Goal: Task Accomplishment & Management: Use online tool/utility

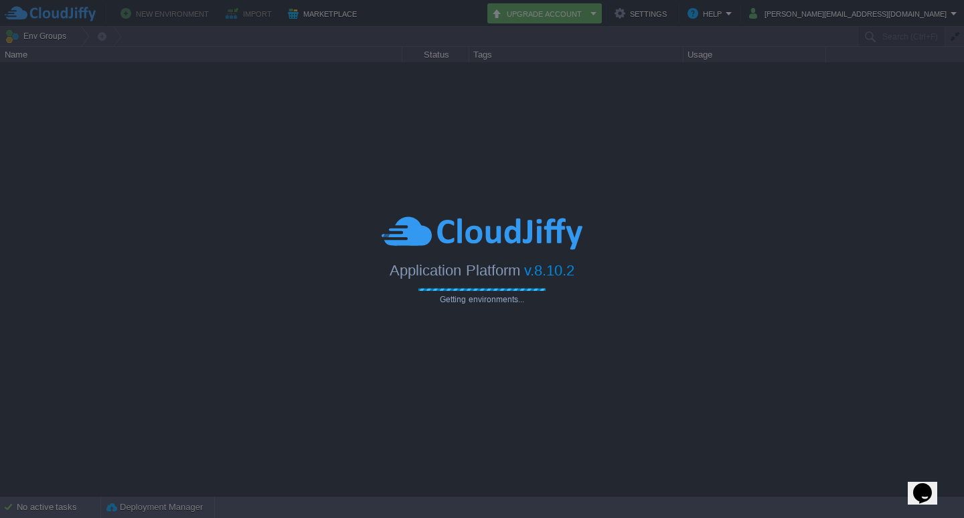
type input "Search (Ctrl+F)"
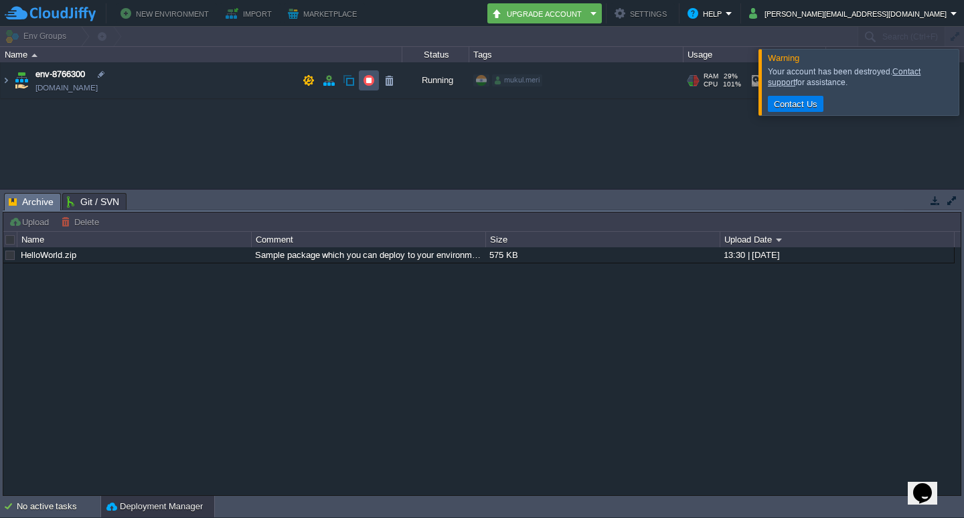
click at [373, 75] on button "button" at bounding box center [369, 80] width 12 height 12
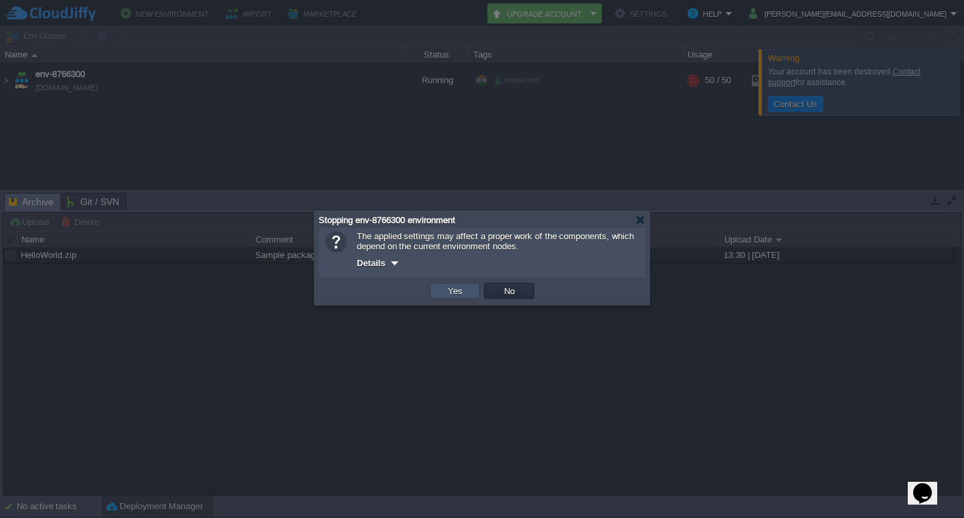
click at [450, 292] on button "Yes" at bounding box center [455, 291] width 23 height 12
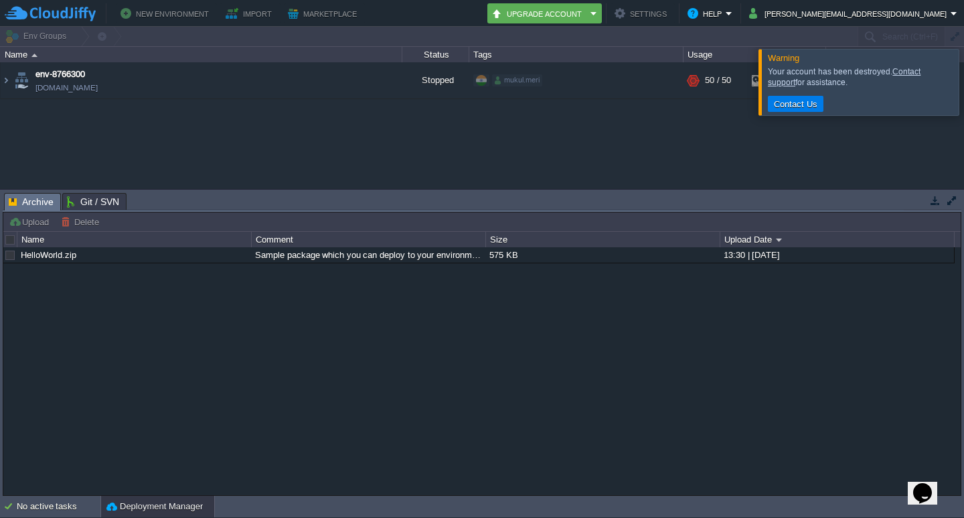
click at [401, 126] on div "env-8766300 env-8766300.cloudjiffy.net Stopped mukul.meri + Add to Env Group RA…" at bounding box center [482, 125] width 964 height 126
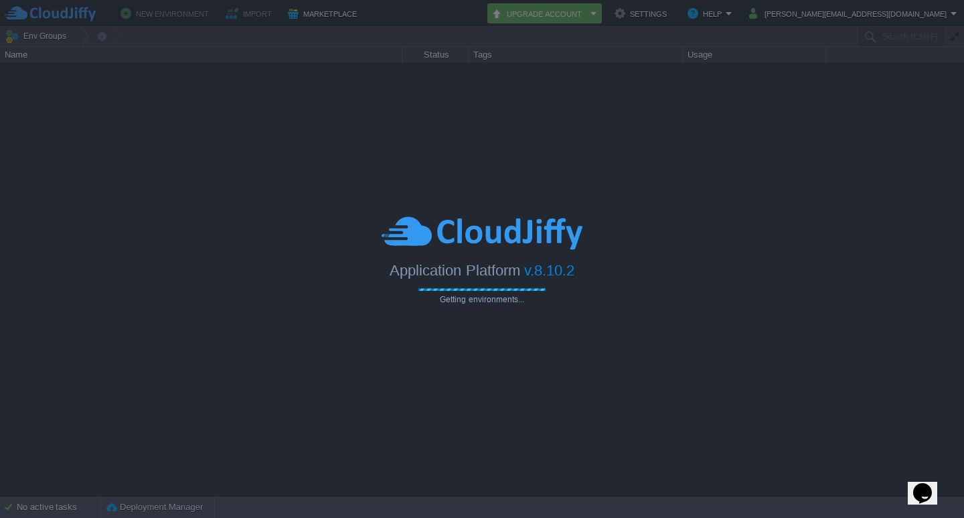
type input "Search (Ctrl+F)"
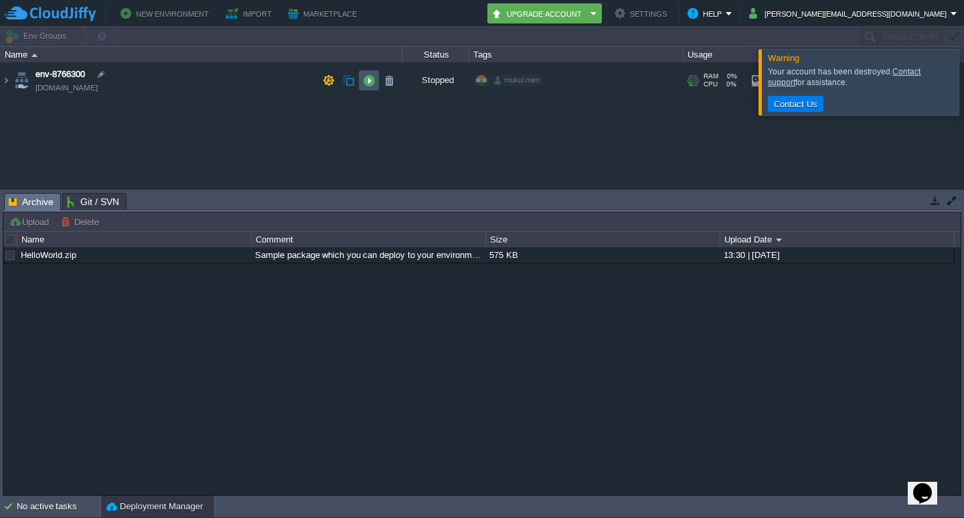
click at [371, 79] on button "button" at bounding box center [369, 80] width 12 height 12
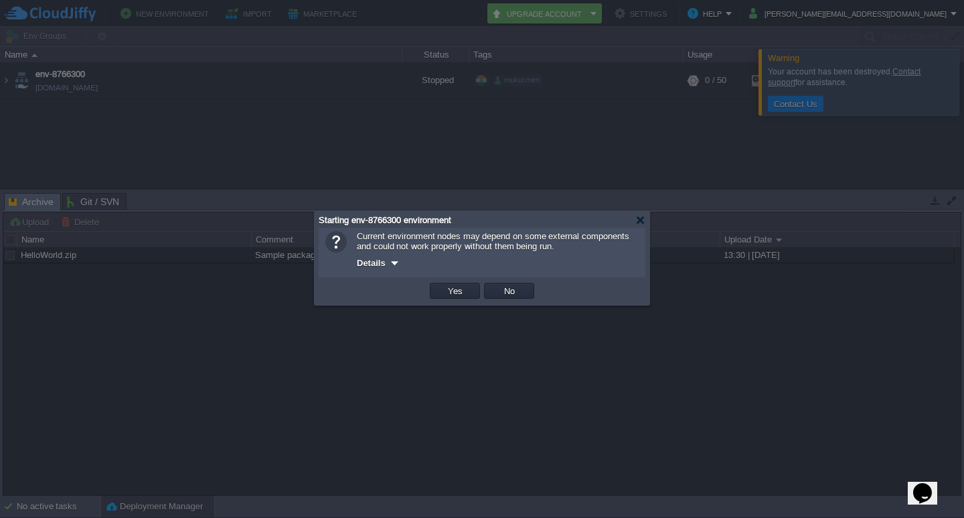
click at [447, 287] on td "Yes" at bounding box center [455, 291] width 54 height 20
click at [451, 289] on button "Yes" at bounding box center [455, 291] width 23 height 12
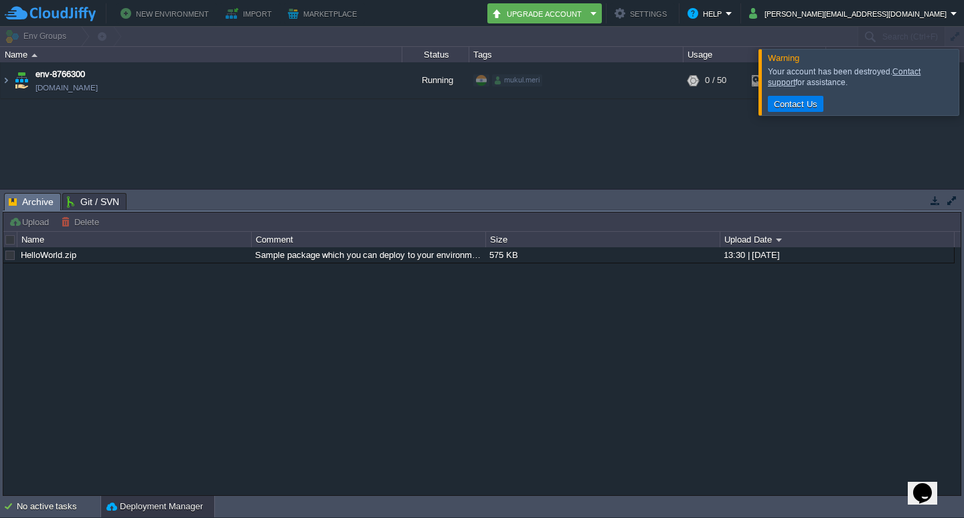
click at [394, 139] on div "env-8766300 env-8766300.cloudjiffy.net Running mukul.meri + Add to Env Group RA…" at bounding box center [482, 125] width 964 height 126
click at [371, 79] on button "button" at bounding box center [369, 80] width 12 height 12
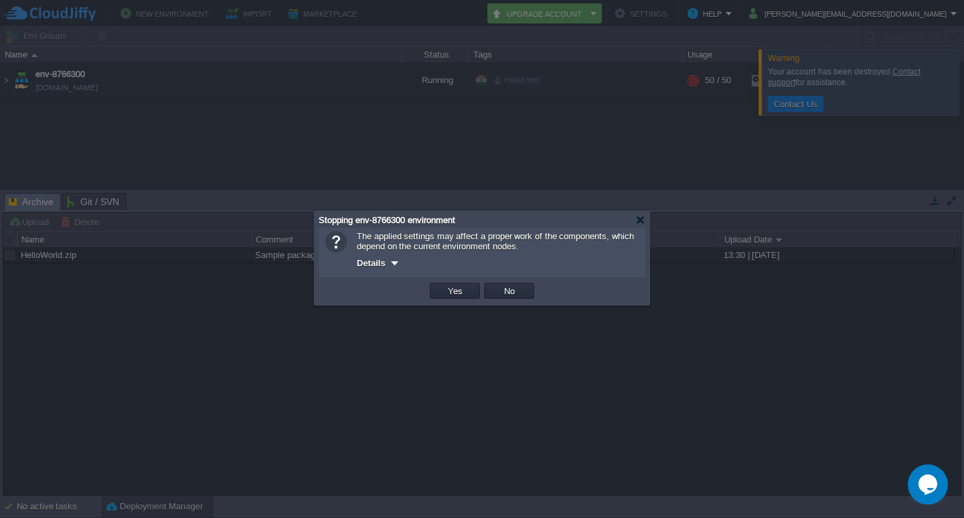
click at [424, 300] on td "OK Yes No Cancel" at bounding box center [482, 291] width 320 height 20
click at [438, 295] on td "Yes" at bounding box center [455, 291] width 50 height 16
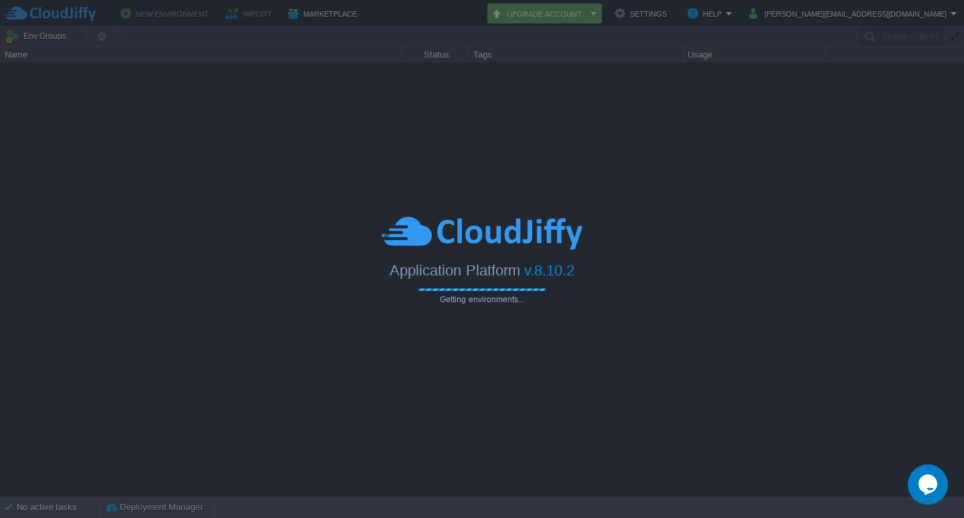
type input "Search (Ctrl+F)"
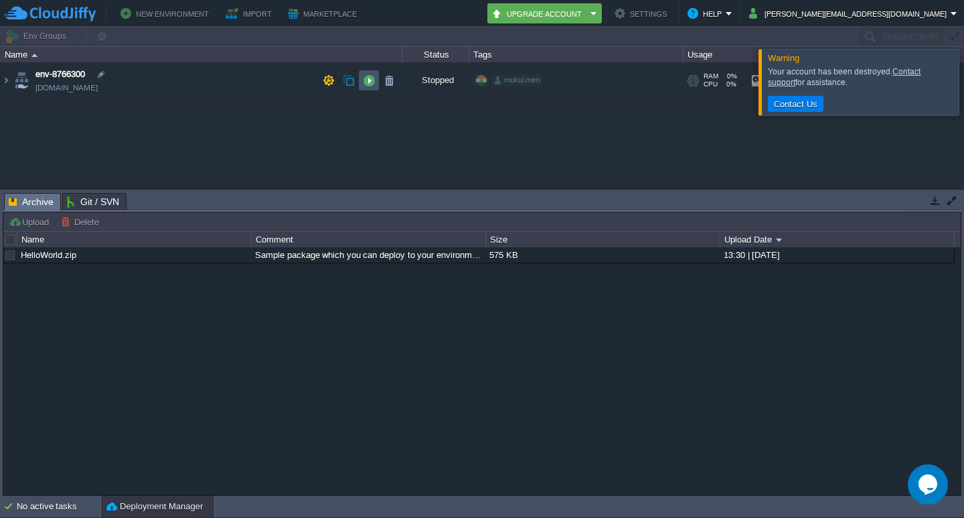
click at [372, 76] on button "button" at bounding box center [369, 80] width 12 height 12
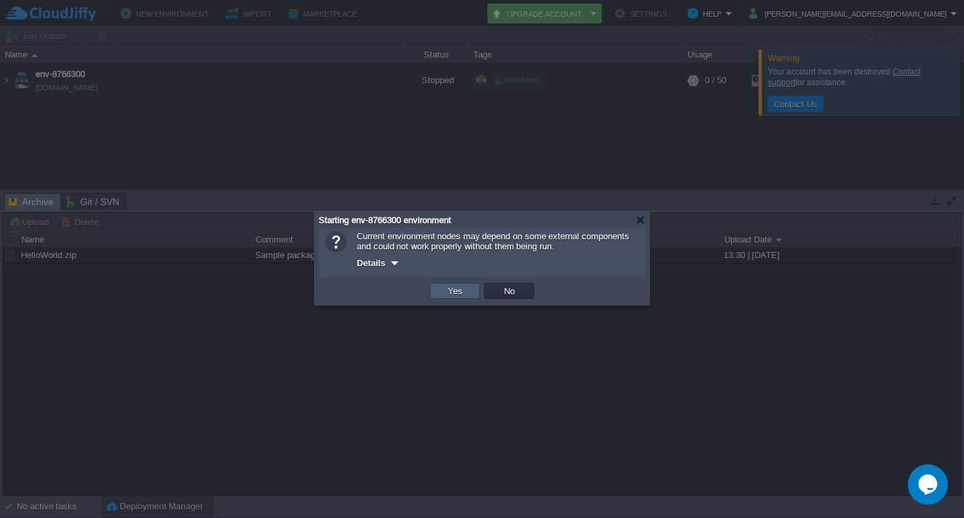
click at [459, 289] on button "Yes" at bounding box center [455, 291] width 23 height 12
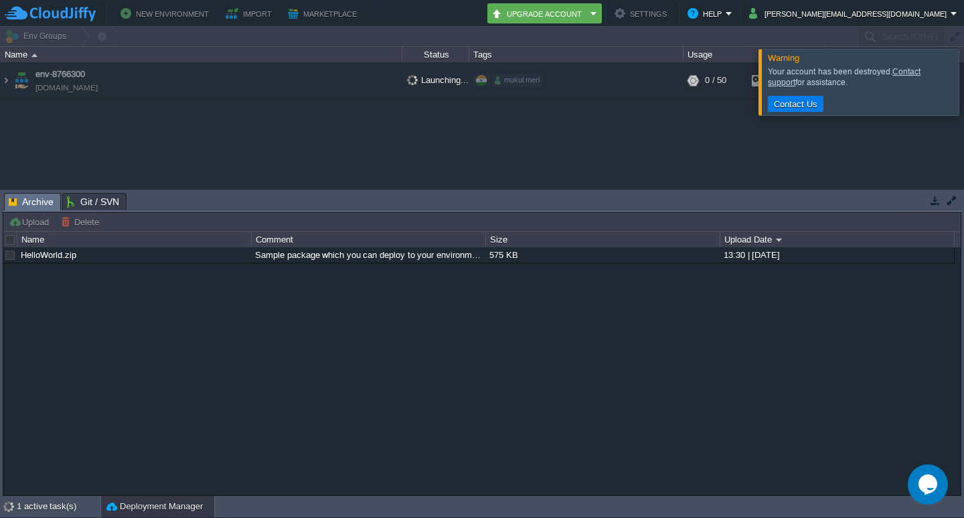
click at [964, 79] on div at bounding box center [981, 82] width 0 height 66
